Goal: Information Seeking & Learning: Find specific fact

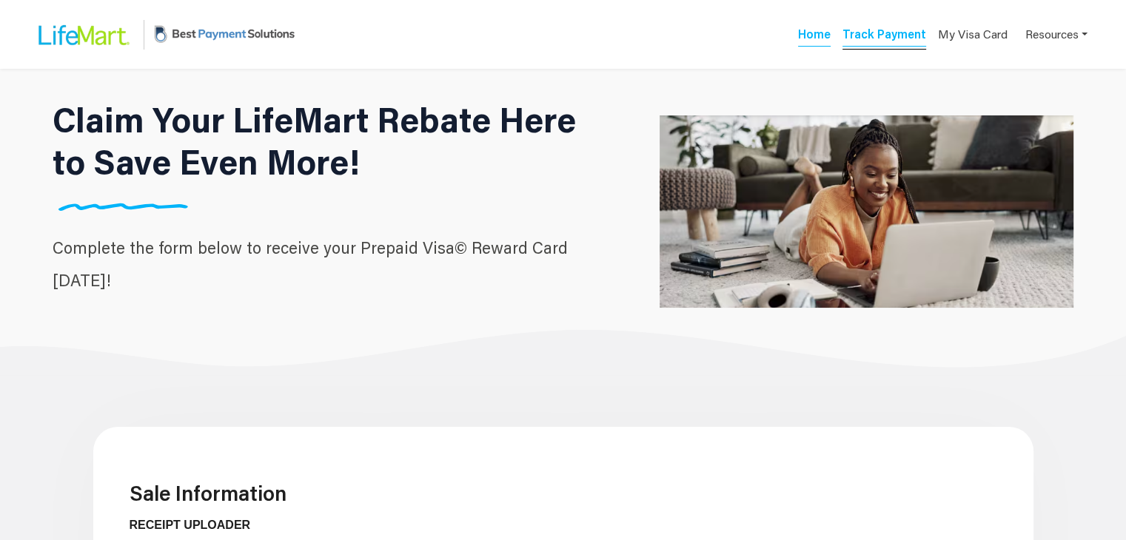
click at [862, 41] on link "Track Payment" at bounding box center [884, 36] width 84 height 21
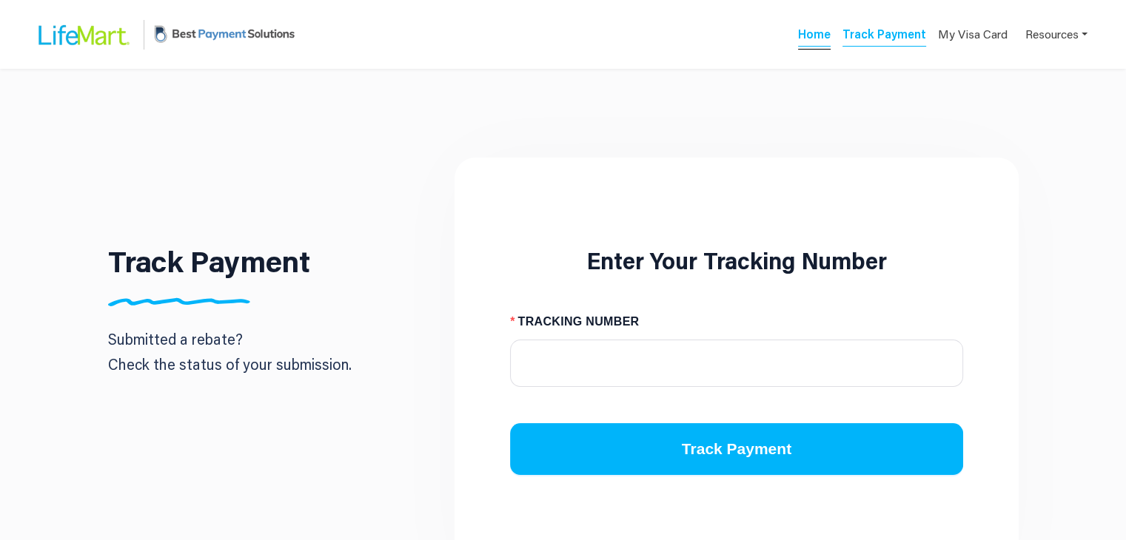
click at [825, 30] on link "Home" at bounding box center [814, 36] width 33 height 21
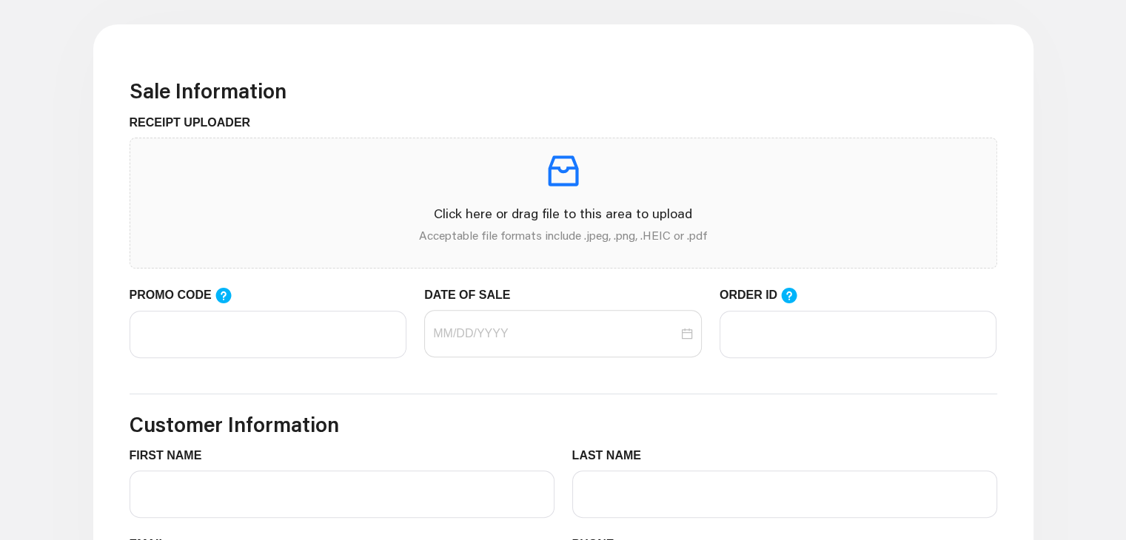
scroll to position [403, 0]
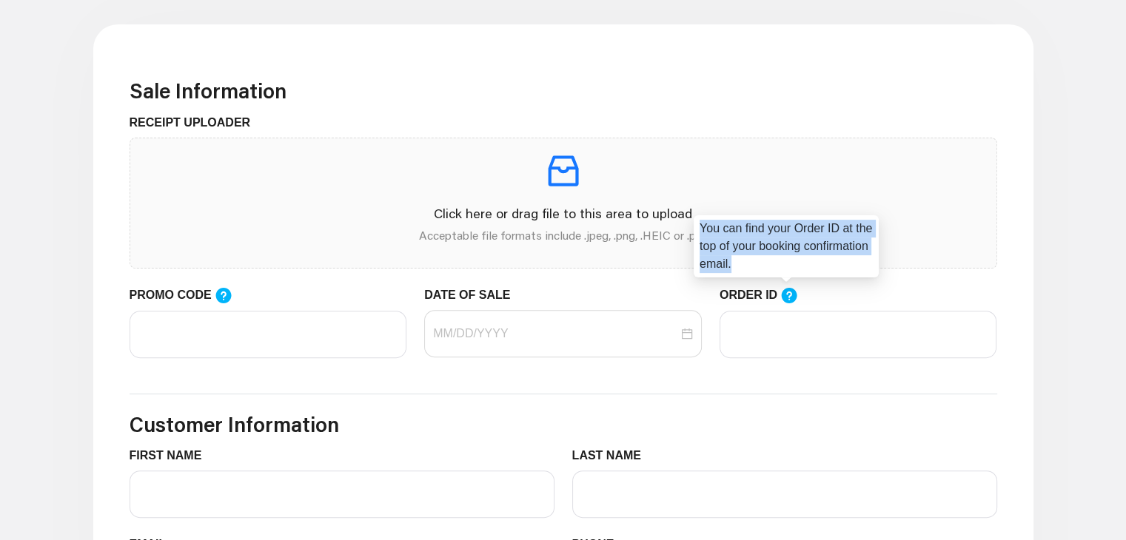
drag, startPoint x: 700, startPoint y: 227, endPoint x: 817, endPoint y: 264, distance: 123.4
click at [817, 264] on div "You can find your Order ID at the top of your booking confirmation email." at bounding box center [786, 246] width 185 height 62
copy div "You can find your Order ID at the top of your booking confirmation email."
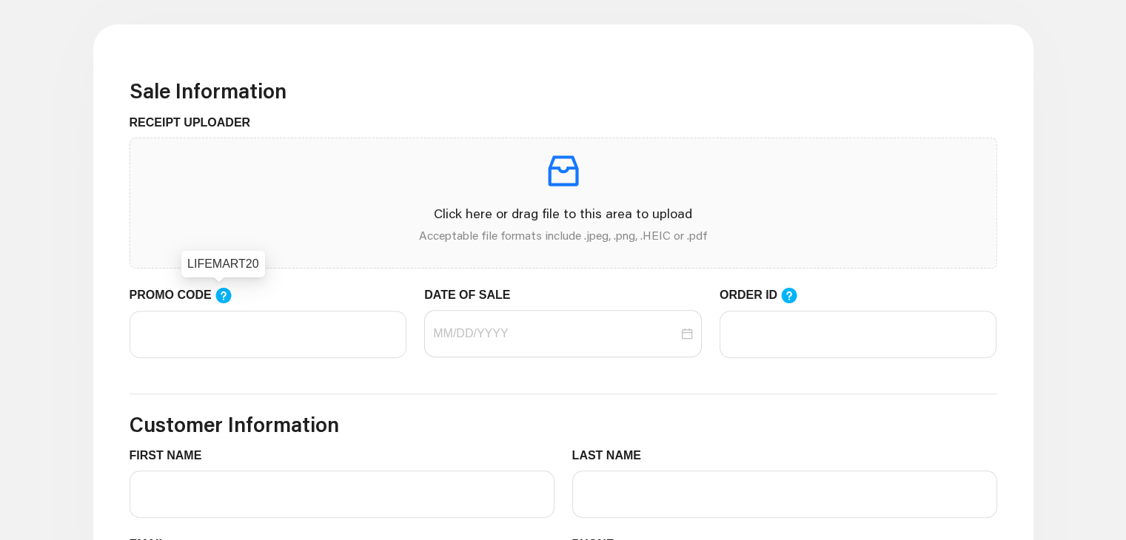
click at [187, 256] on div "LIFEMART20" at bounding box center [223, 264] width 84 height 27
copy div "LIFEMART20"
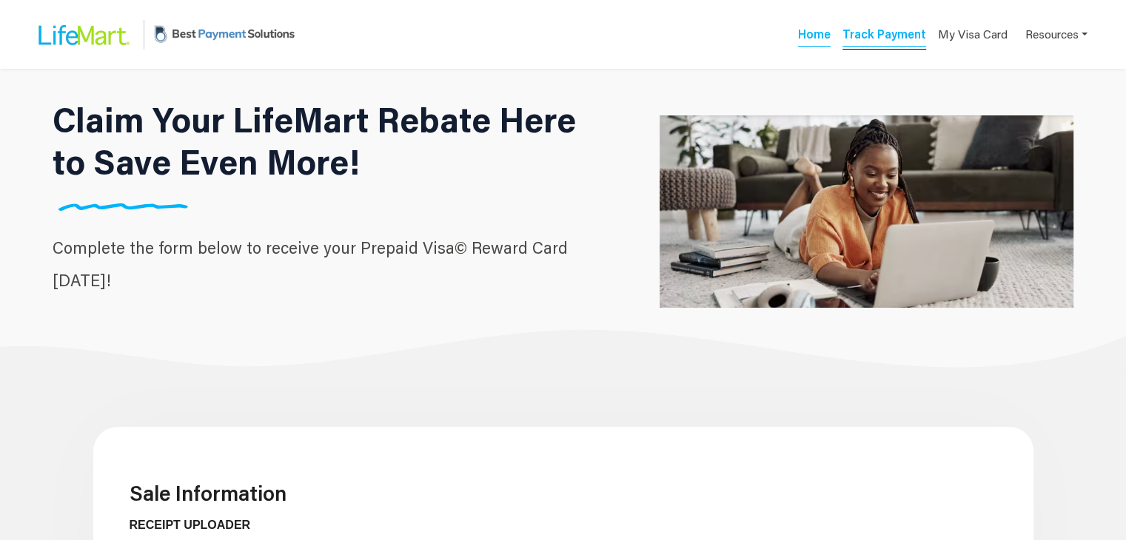
click at [886, 35] on link "Track Payment" at bounding box center [884, 36] width 84 height 21
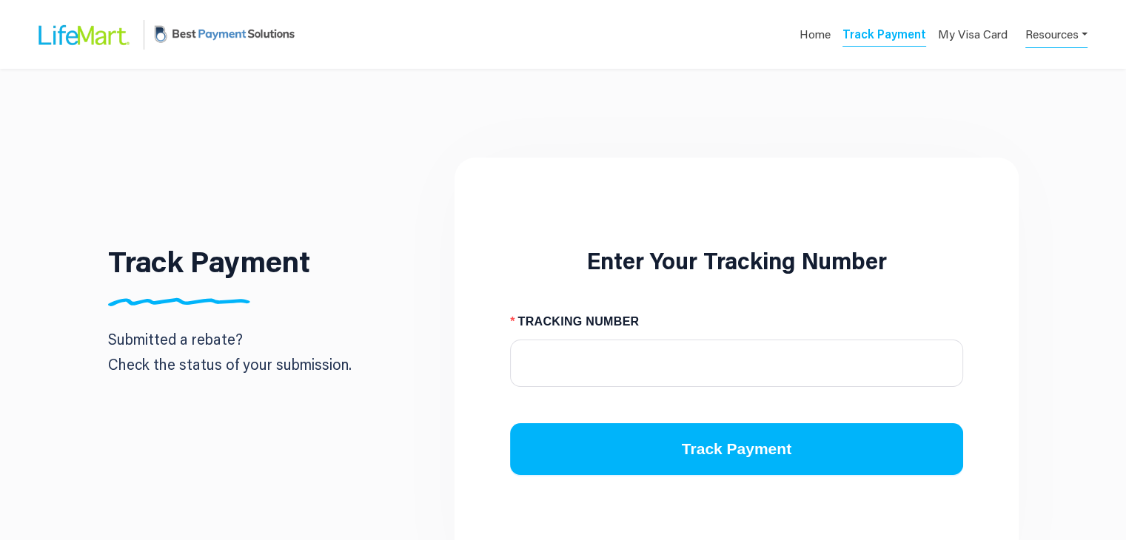
click at [1042, 37] on link "Resources" at bounding box center [1056, 33] width 62 height 29
click at [1027, 70] on div "FAQs" at bounding box center [1033, 70] width 93 height 18
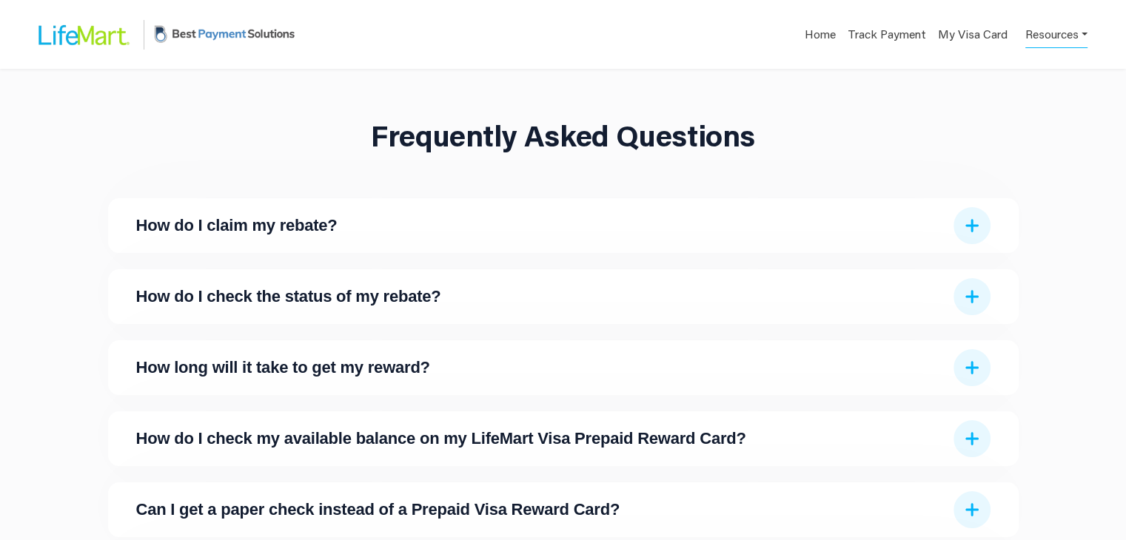
click at [1035, 29] on link "Resources" at bounding box center [1056, 33] width 62 height 29
click at [1013, 98] on div "Contact Us" at bounding box center [1033, 93] width 93 height 18
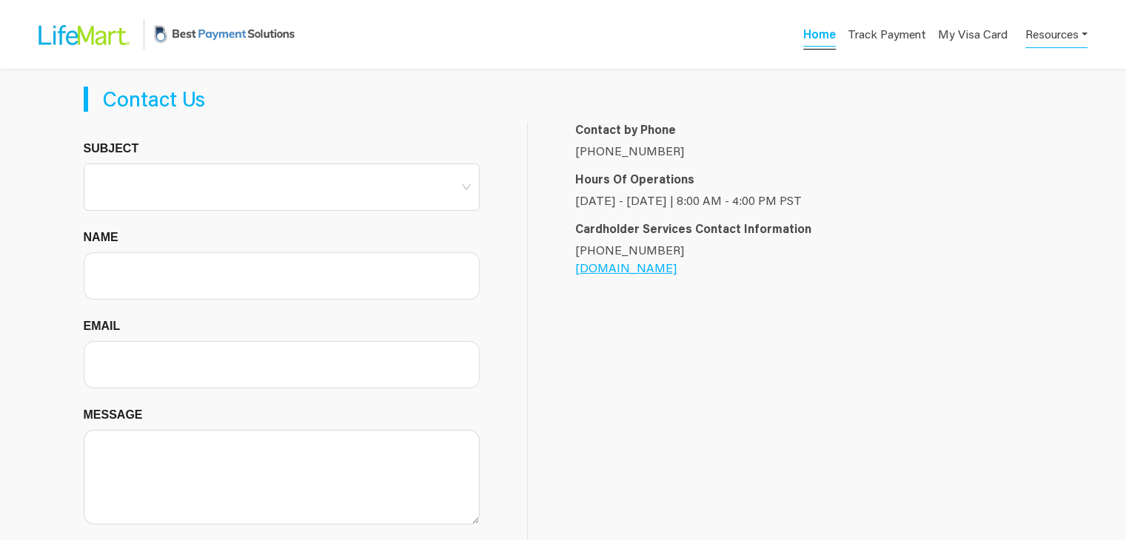
click at [821, 38] on link "Home" at bounding box center [819, 36] width 33 height 21
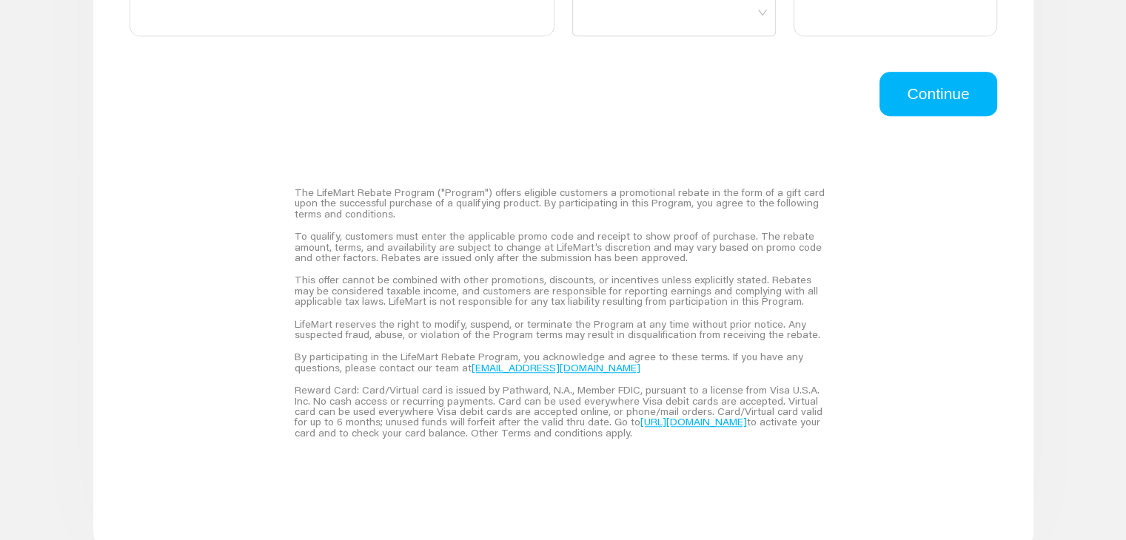
scroll to position [1142, 0]
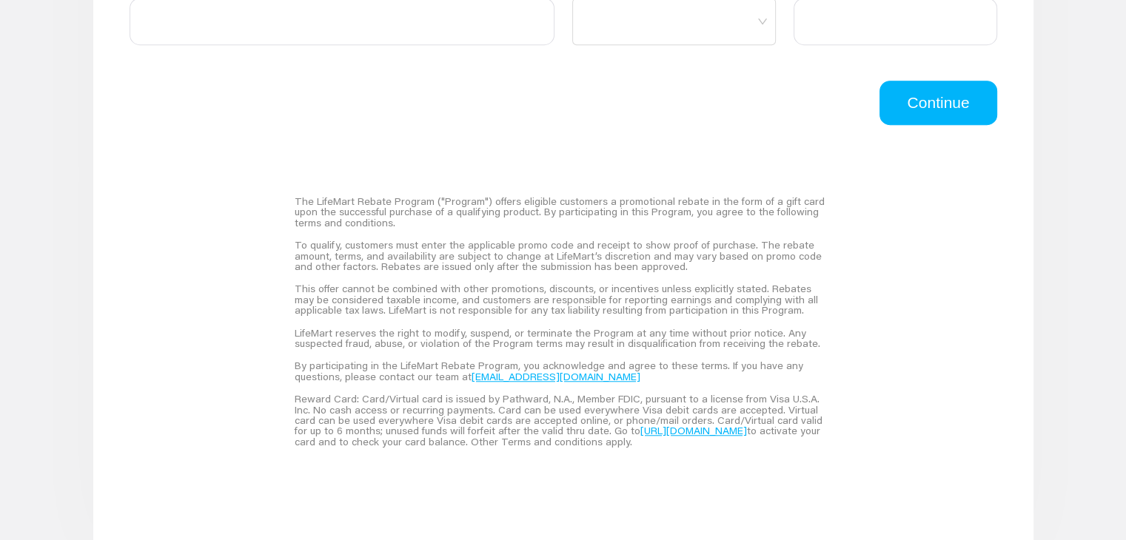
drag, startPoint x: 289, startPoint y: 201, endPoint x: 620, endPoint y: 455, distance: 417.1
click at [620, 455] on div "The LifeMart Rebate Program ("Program") offers eligible customers a promotional…" at bounding box center [563, 321] width 572 height 298
copy div "Lor IpsuMdol Sitame Consect ("Adipisc") elitse doeiusmo temporinc u laboreetdol…"
